Goal: Use online tool/utility: Utilize a website feature to perform a specific function

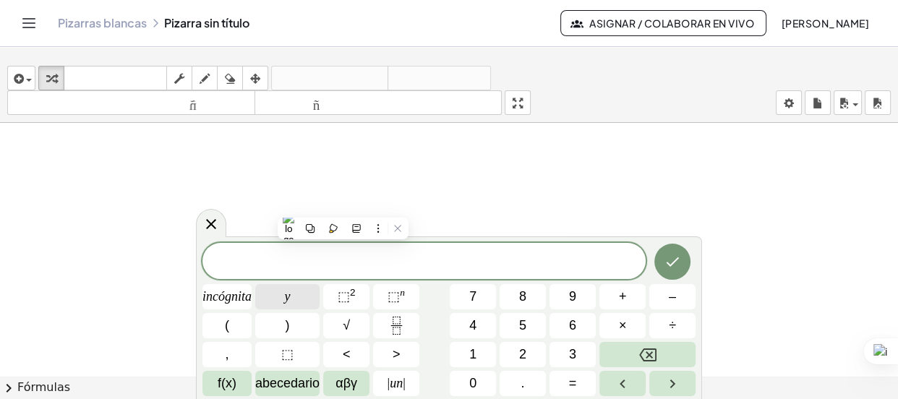
click at [299, 301] on button "y" at bounding box center [287, 296] width 64 height 25
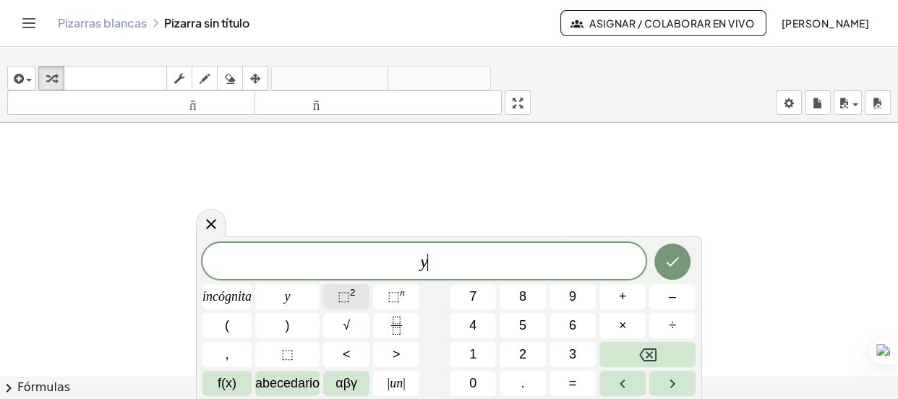
click at [338, 301] on font "⬚" at bounding box center [343, 296] width 12 height 14
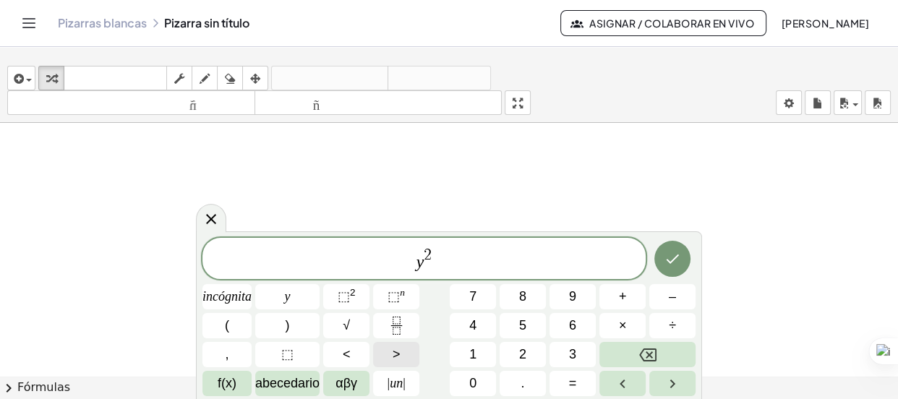
scroll to position [65, 0]
click at [620, 298] on font "+" at bounding box center [623, 296] width 8 height 14
click at [243, 296] on font "incógnita" at bounding box center [226, 296] width 49 height 14
click at [345, 301] on font "⬚" at bounding box center [343, 296] width 12 height 14
click at [687, 331] on button "÷" at bounding box center [672, 325] width 46 height 25
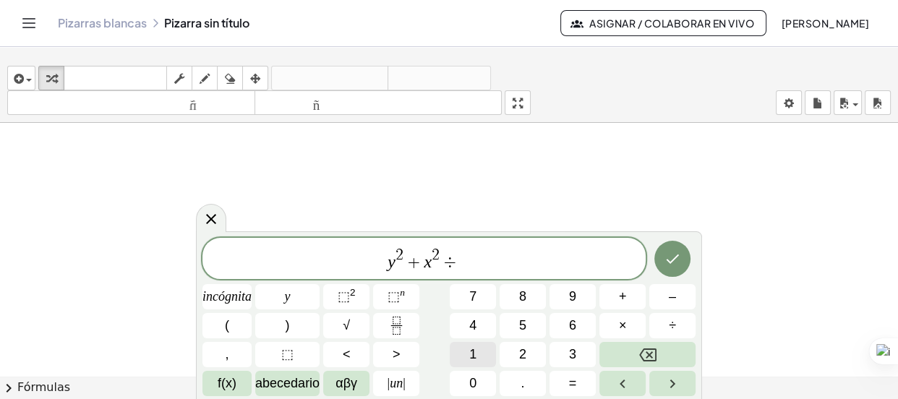
click at [477, 345] on button "1" at bounding box center [472, 354] width 46 height 25
click at [0, 398] on html "Actividades matemáticas fáciles de comprender Empezar Banco de actividades Trab…" at bounding box center [449, 199] width 898 height 399
click at [530, 361] on button "2" at bounding box center [522, 354] width 46 height 25
click at [678, 264] on icon "Hecho" at bounding box center [671, 258] width 17 height 17
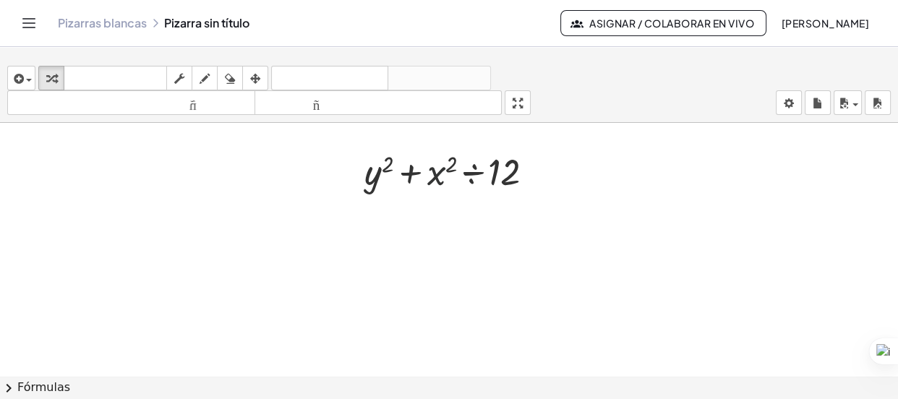
click at [436, 239] on div at bounding box center [449, 311] width 898 height 507
click at [515, 223] on div at bounding box center [449, 311] width 898 height 507
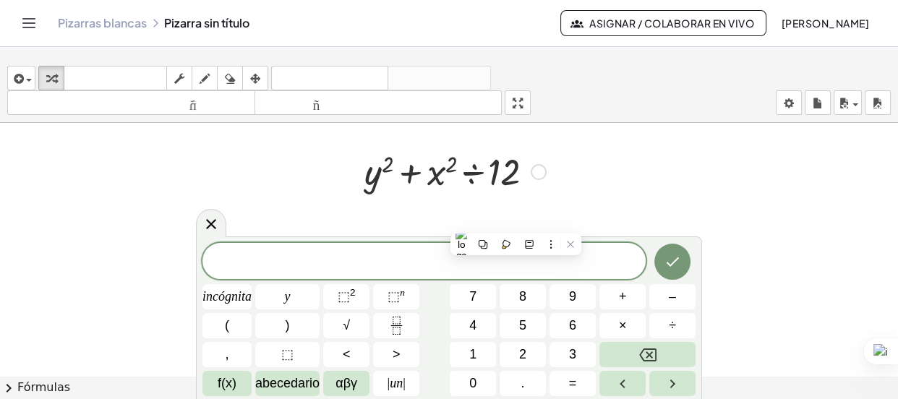
click at [439, 180] on div at bounding box center [455, 170] width 196 height 49
